Goal: Information Seeking & Learning: Learn about a topic

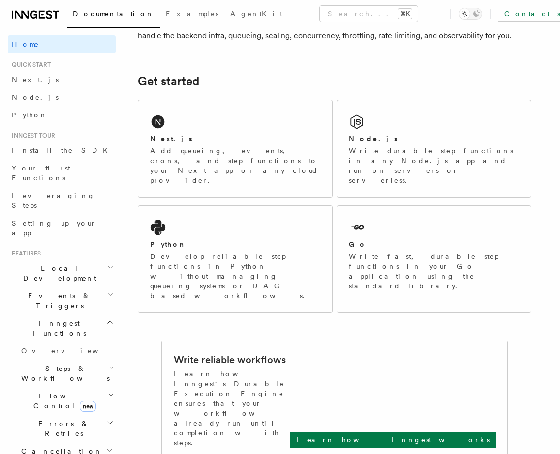
scroll to position [204, 0]
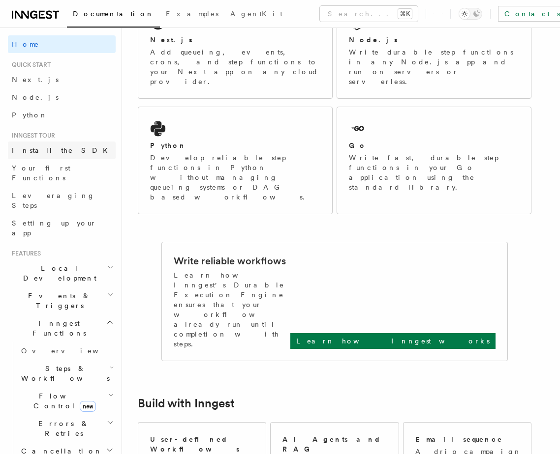
click at [79, 152] on link "Install the SDK" at bounding box center [62, 151] width 108 height 18
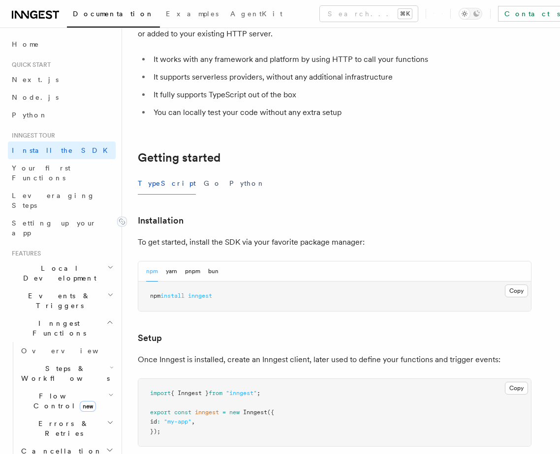
scroll to position [95, 0]
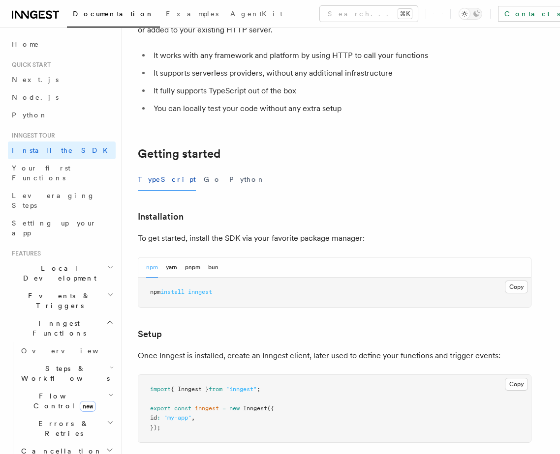
click at [197, 292] on span "inngest" at bounding box center [200, 292] width 24 height 7
copy span "inngest"
click at [212, 294] on span "inngest" at bounding box center [200, 292] width 24 height 7
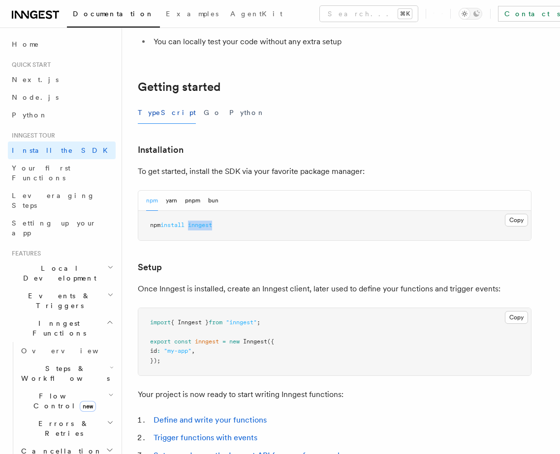
scroll to position [178, 0]
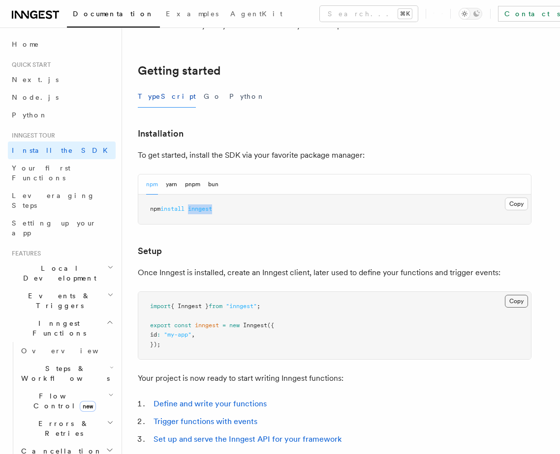
click at [518, 304] on button "Copy Copied" at bounding box center [516, 301] width 23 height 13
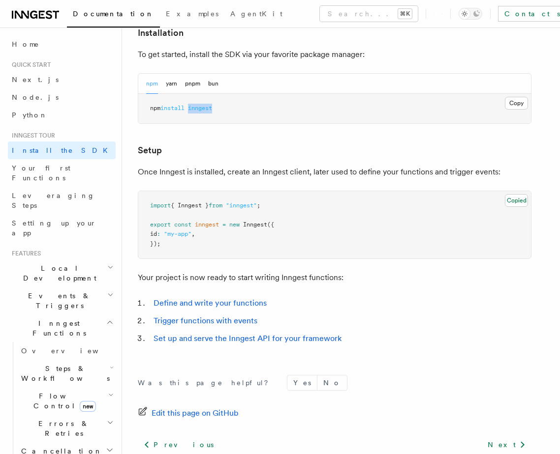
scroll to position [349, 0]
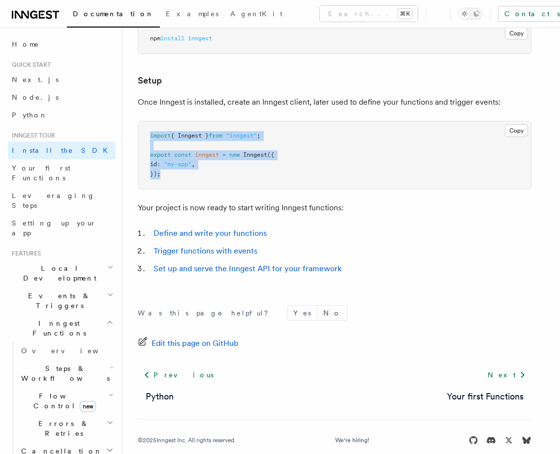
copy code "import { Inngest } from "inngest" ; export const inngest = new Inngest ({ id : …"
drag, startPoint x: 198, startPoint y: 184, endPoint x: 138, endPoint y: 134, distance: 78.6
click at [138, 134] on pre "import { Inngest } from "inngest" ; export const inngest = new Inngest ({ id : …" at bounding box center [334, 155] width 392 height 68
click at [96, 167] on link "Your first Functions" at bounding box center [62, 173] width 108 height 28
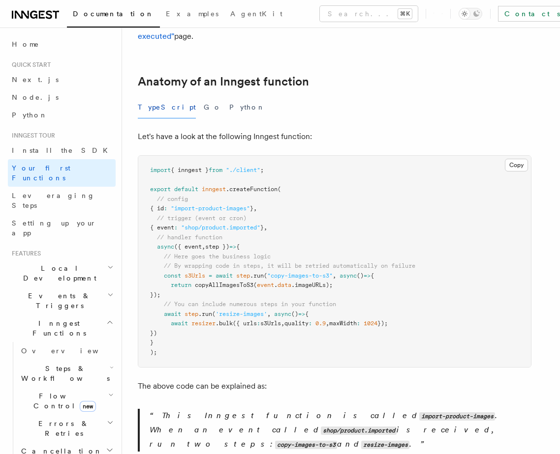
scroll to position [169, 0]
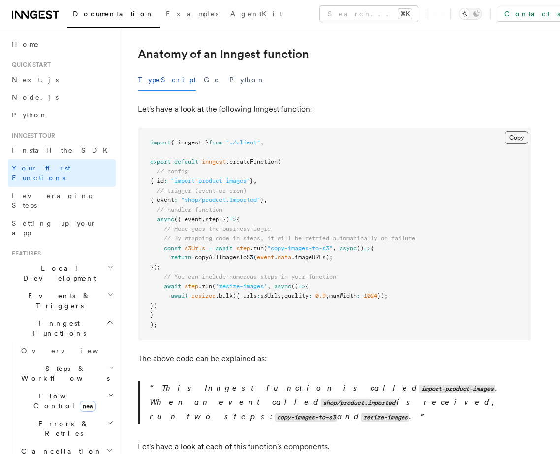
click at [523, 131] on button "Copy Copied" at bounding box center [516, 137] width 23 height 13
click at [524, 131] on button "Copy Copied" at bounding box center [516, 137] width 23 height 13
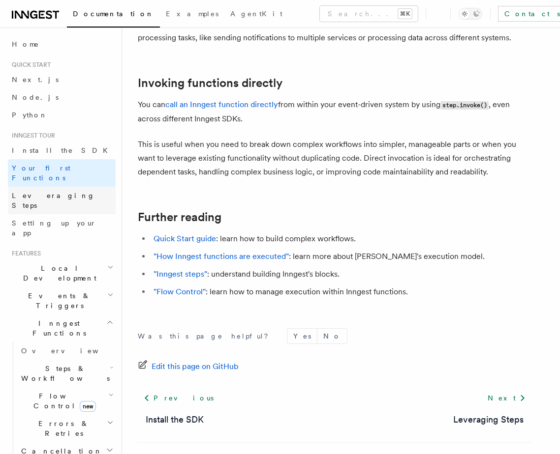
click at [68, 187] on link "Leveraging Steps" at bounding box center [62, 201] width 108 height 28
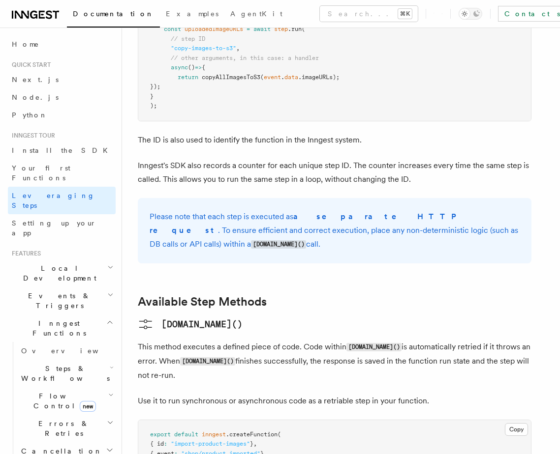
scroll to position [660, 0]
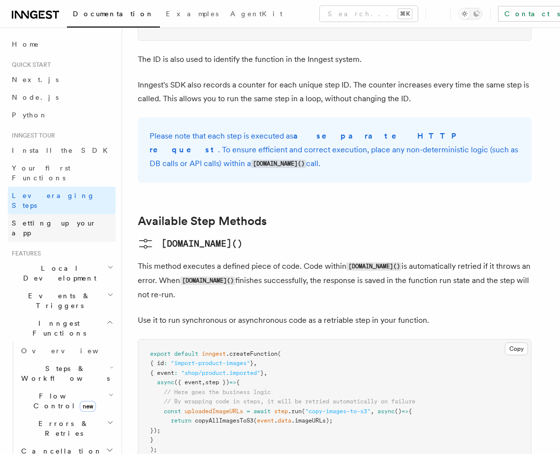
click at [75, 214] on link "Setting up your app" at bounding box center [62, 228] width 108 height 28
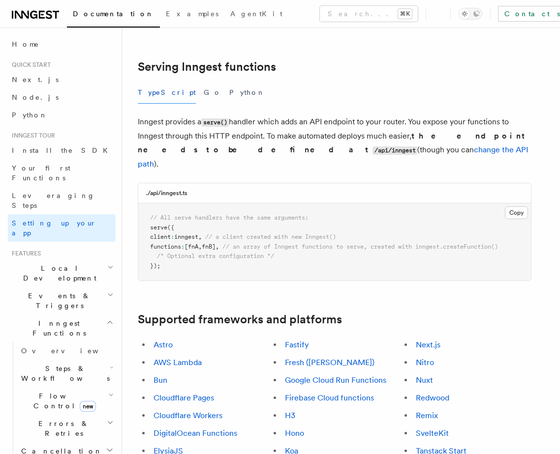
scroll to position [340, 0]
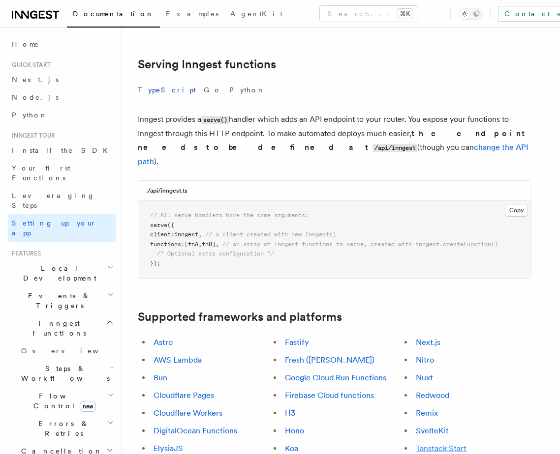
click at [429, 444] on link "Tanstack Start" at bounding box center [441, 448] width 51 height 9
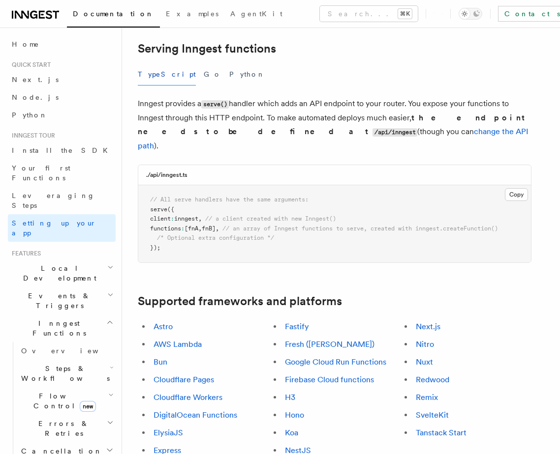
scroll to position [348, 0]
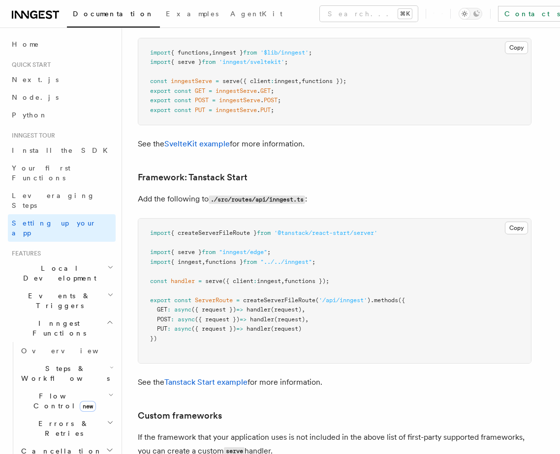
scroll to position [8231, 0]
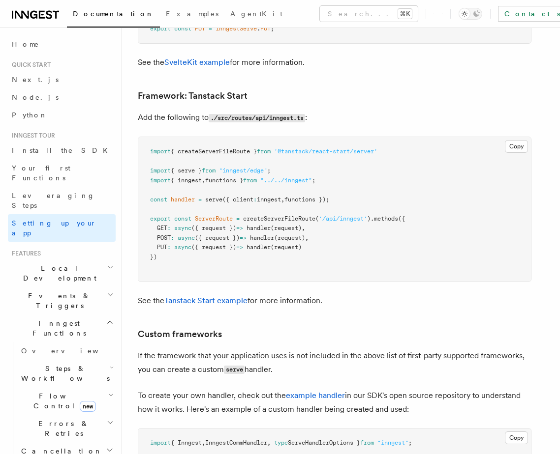
click at [207, 196] on span "serve" at bounding box center [213, 199] width 17 height 7
copy code "const handler = serve ({ client : inngest , functions });"
click at [227, 148] on span "{ createServerFileRoute }" at bounding box center [214, 151] width 86 height 7
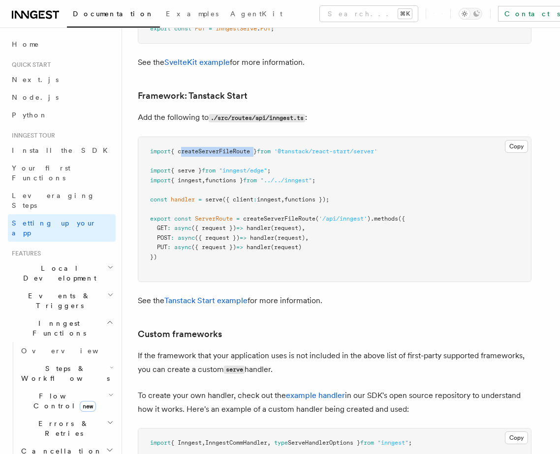
click at [227, 148] on span "{ createServerFileRoute }" at bounding box center [214, 151] width 86 height 7
click at [214, 167] on span "from" at bounding box center [209, 170] width 14 height 7
copy code "import { serve } from "inngest/edge" ;"
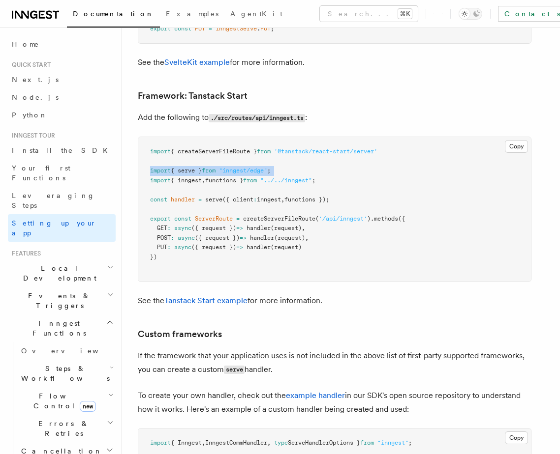
click at [214, 226] on pre "import { createServerFileRoute } from '@tanstack/react-start/server' import { s…" at bounding box center [334, 209] width 392 height 145
click at [62, 260] on h2 "Local Development" at bounding box center [62, 274] width 108 height 28
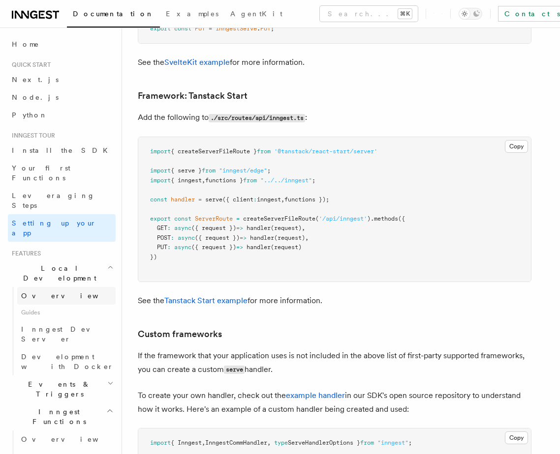
click at [54, 287] on link "Overview" at bounding box center [66, 296] width 98 height 18
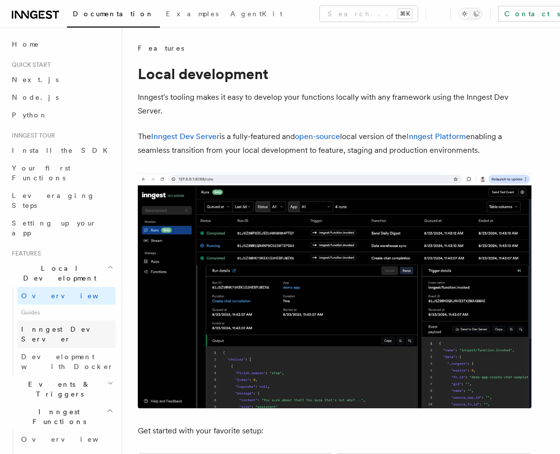
click at [82, 321] on link "Inngest Dev Server" at bounding box center [66, 335] width 98 height 28
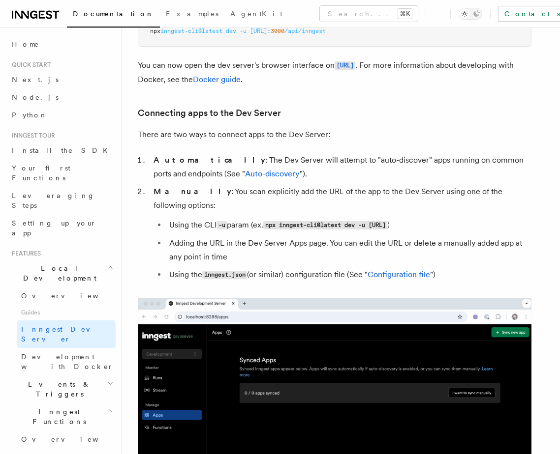
scroll to position [281, 0]
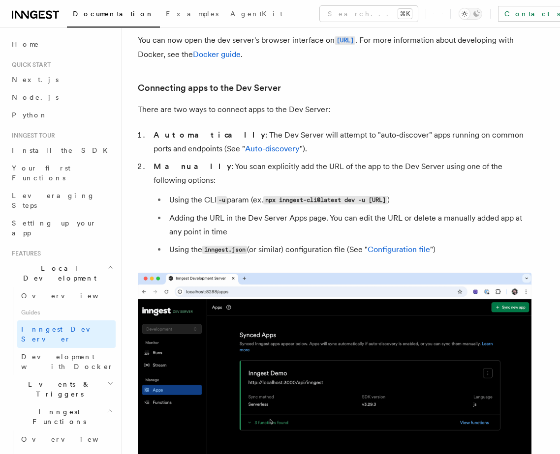
copy span "npx inngest-cli@latest dev"
drag, startPoint x: 248, startPoint y: 252, endPoint x: 144, endPoint y: 256, distance: 104.3
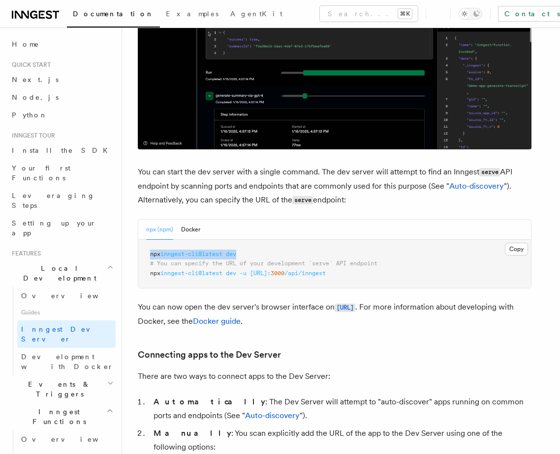
click at [243, 256] on pre "npx inngest-cli@latest dev # You can specify the URL of your development `serve…" at bounding box center [334, 264] width 392 height 49
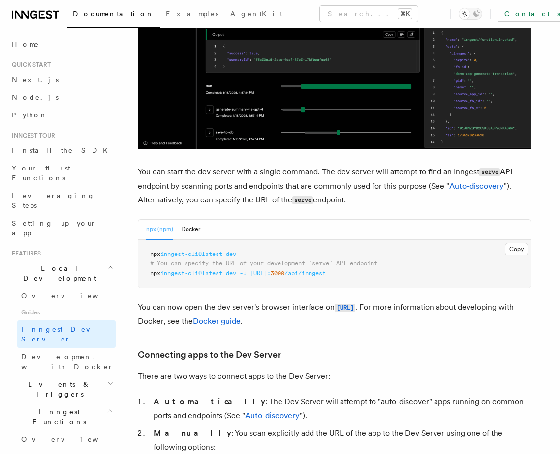
click at [243, 256] on pre "npx inngest-cli@latest dev # You can specify the URL of your development `serve…" at bounding box center [334, 264] width 392 height 49
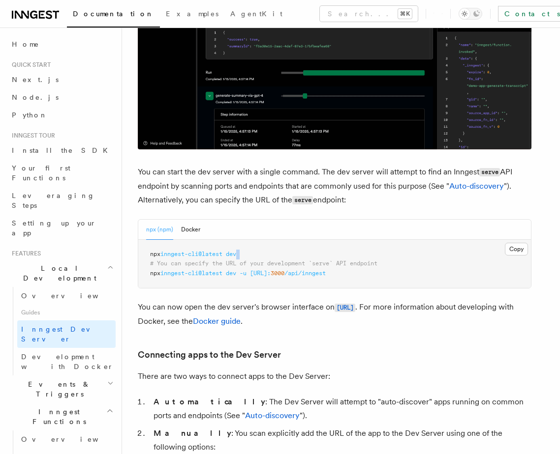
click at [243, 256] on pre "npx inngest-cli@latest dev # You can specify the URL of your development `serve…" at bounding box center [334, 264] width 392 height 49
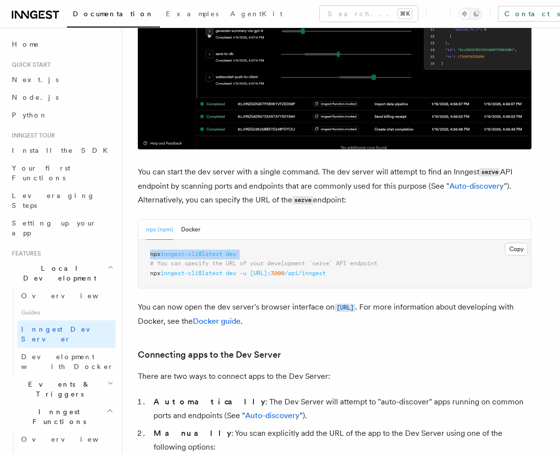
click at [245, 259] on pre "npx inngest-cli@latest dev # You can specify the URL of your development `serve…" at bounding box center [334, 264] width 392 height 49
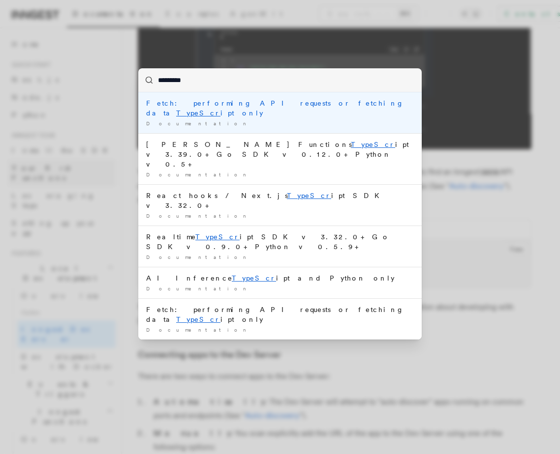
type input "**********"
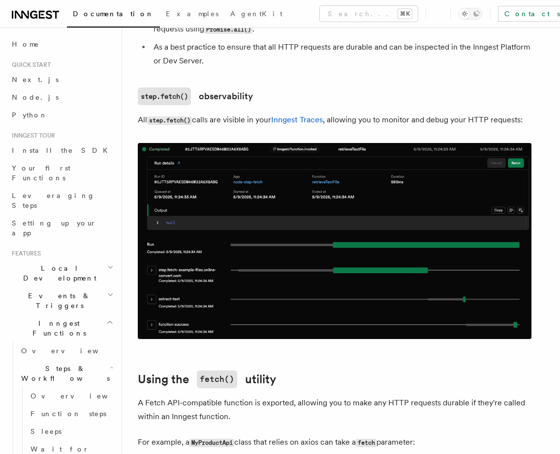
scroll to position [781, 0]
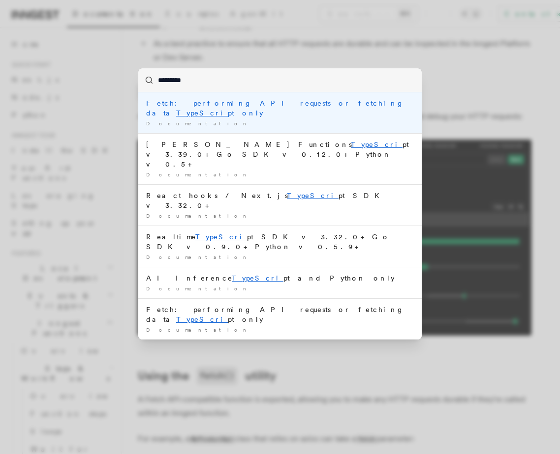
type input "**********"
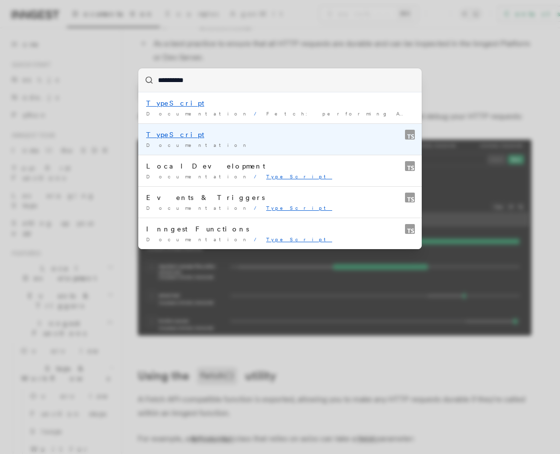
click at [224, 145] on div "Documentation /" at bounding box center [280, 145] width 268 height 7
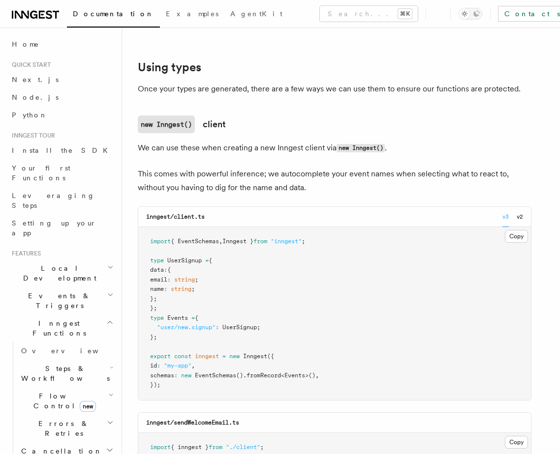
scroll to position [221, 0]
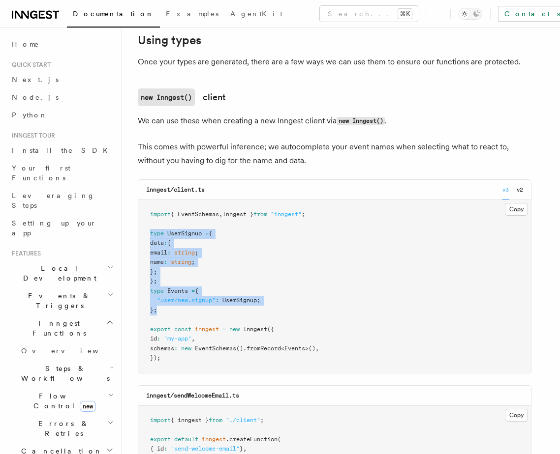
copy code "type UserSignup = { data : { email : string ; name : string ; }; }; type Events…"
drag, startPoint x: 169, startPoint y: 314, endPoint x: 148, endPoint y: 233, distance: 83.3
click at [148, 233] on pre "import { EventSchemas , Inngest } from "inngest" ; type UserSignup = { data : {…" at bounding box center [334, 286] width 392 height 173
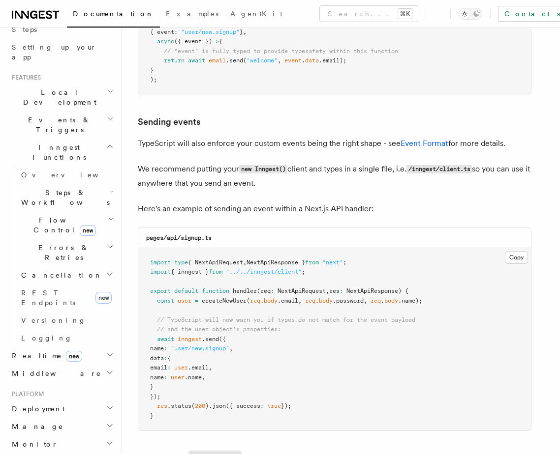
scroll to position [186, 0]
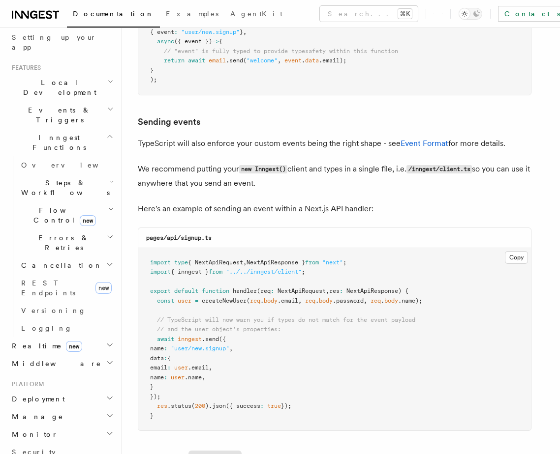
click at [62, 390] on h2 "Deployment" at bounding box center [62, 399] width 108 height 18
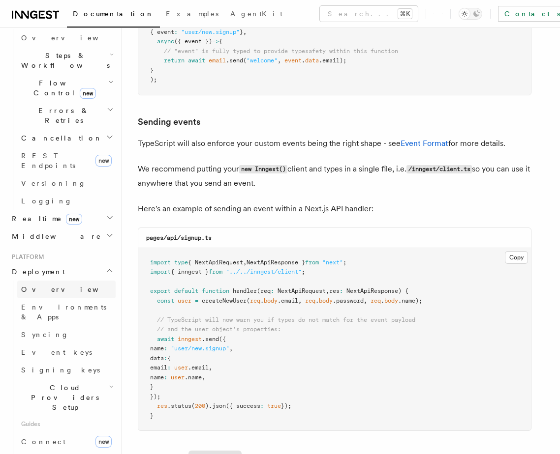
scroll to position [316, 0]
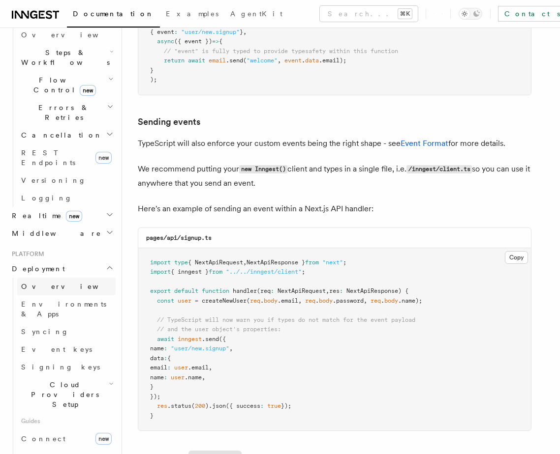
click at [74, 278] on link "Overview" at bounding box center [66, 287] width 98 height 18
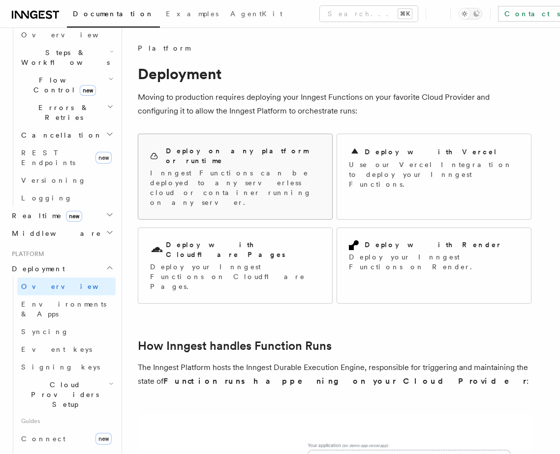
click at [222, 168] on p "Inngest Functions can be deployed to any serverless cloud or container running …" at bounding box center [235, 187] width 170 height 39
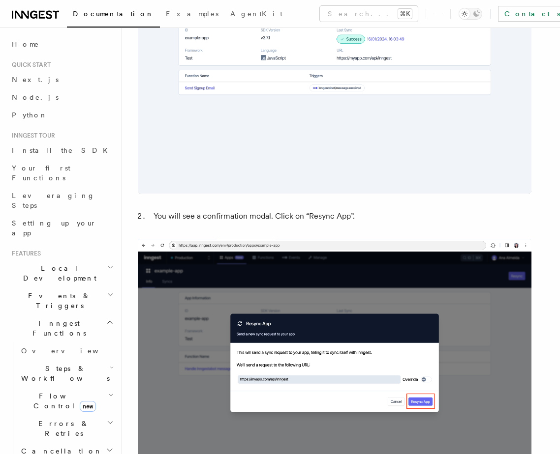
scroll to position [2372, 0]
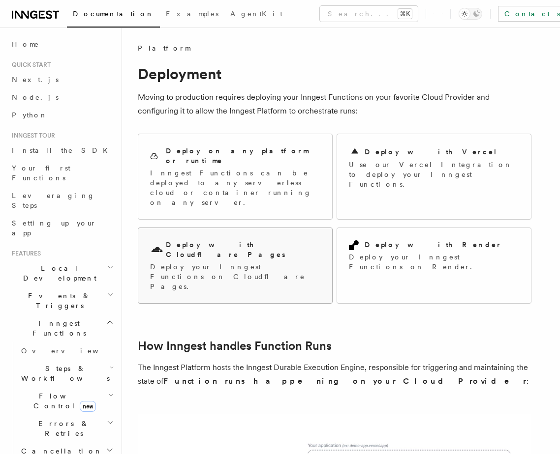
click at [260, 244] on div "Deploy with Cloudflare Pages Deploy your Inngest Functions on Cloudflare Pages." at bounding box center [235, 265] width 194 height 75
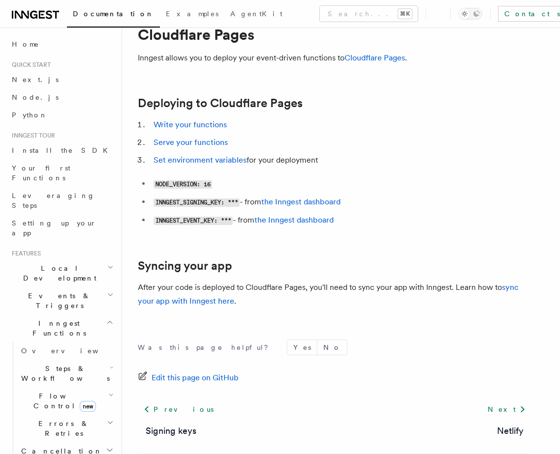
scroll to position [45, 0]
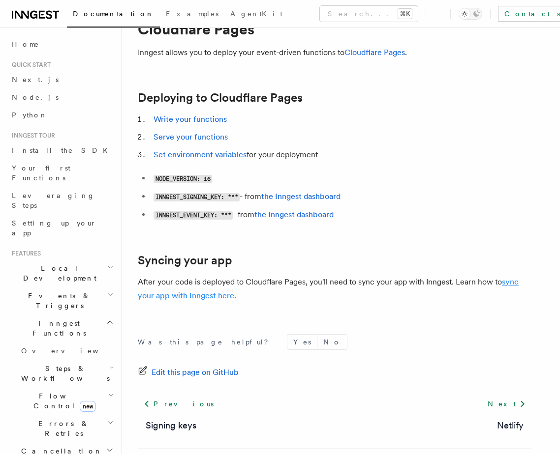
click at [213, 297] on link "sync your app with Inngest here" at bounding box center [328, 288] width 381 height 23
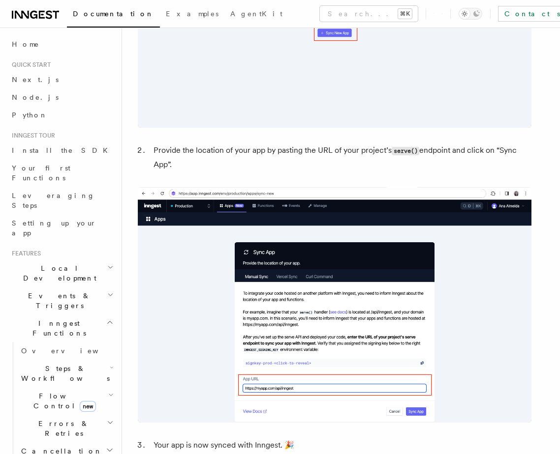
scroll to position [741, 0]
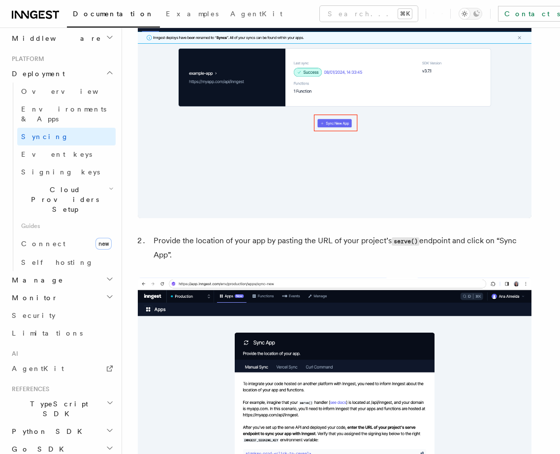
scroll to position [399, 0]
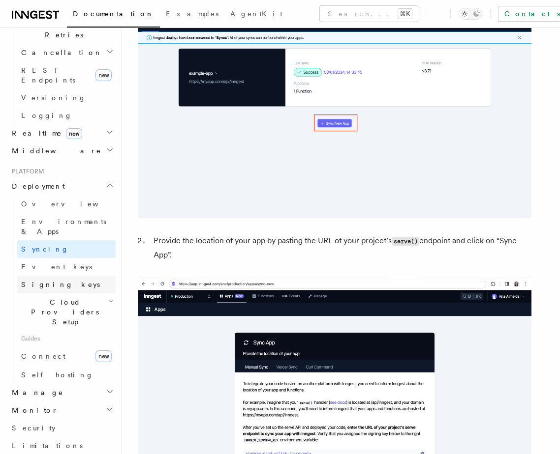
click at [72, 276] on link "Signing keys" at bounding box center [66, 285] width 98 height 18
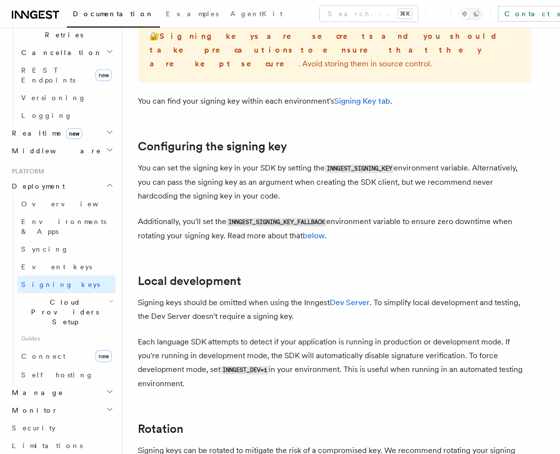
scroll to position [234, 0]
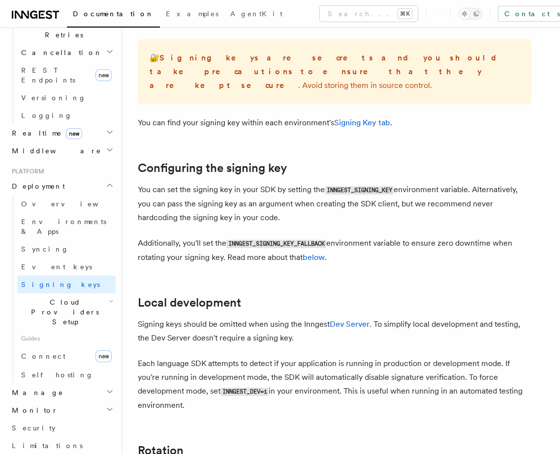
click at [56, 294] on h2 "Cloud Providers Setup" at bounding box center [66, 312] width 98 height 37
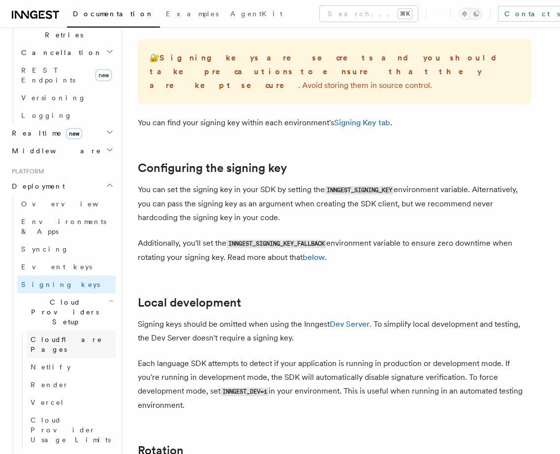
click at [60, 336] on span "Cloudflare Pages" at bounding box center [66, 345] width 72 height 18
